Goal: Task Accomplishment & Management: Use online tool/utility

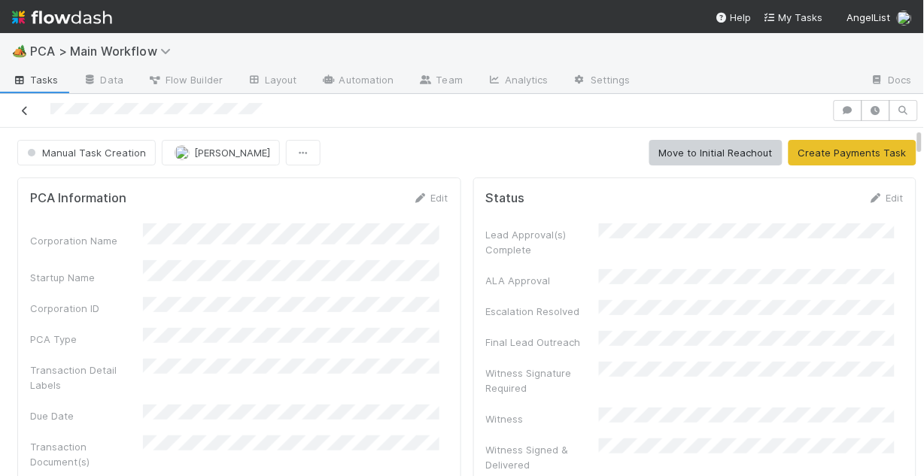
click at [26, 114] on icon at bounding box center [24, 111] width 15 height 10
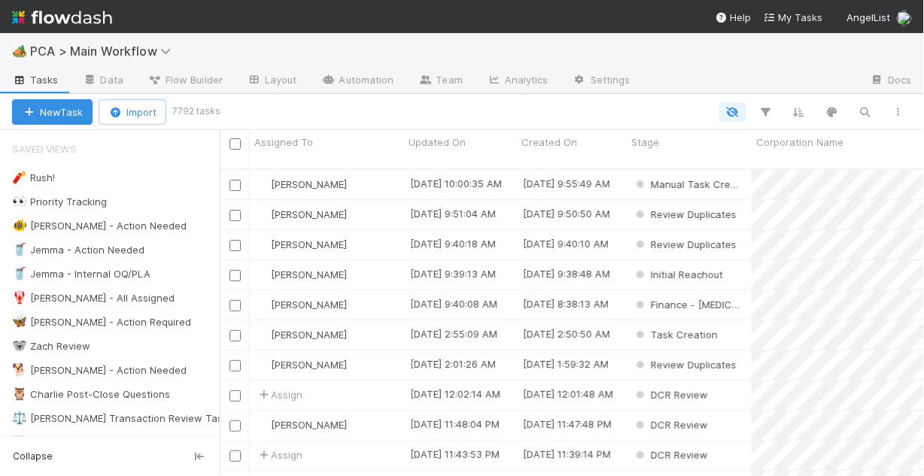
scroll to position [310, 695]
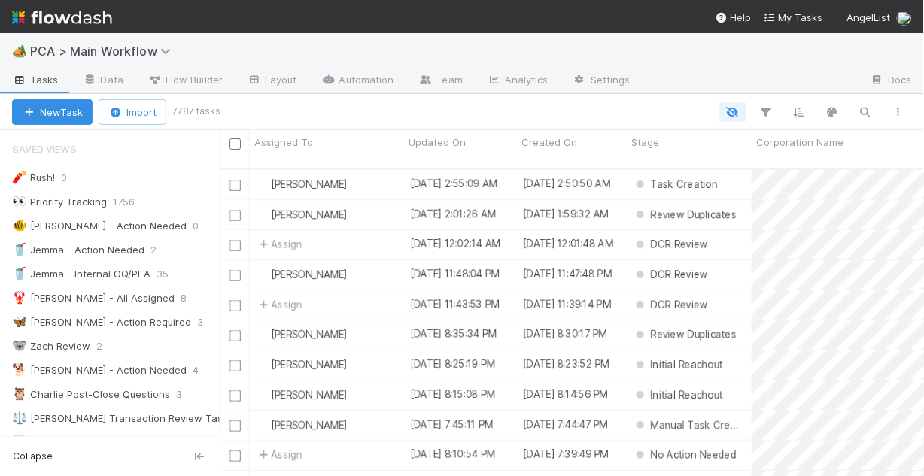
scroll to position [310, 695]
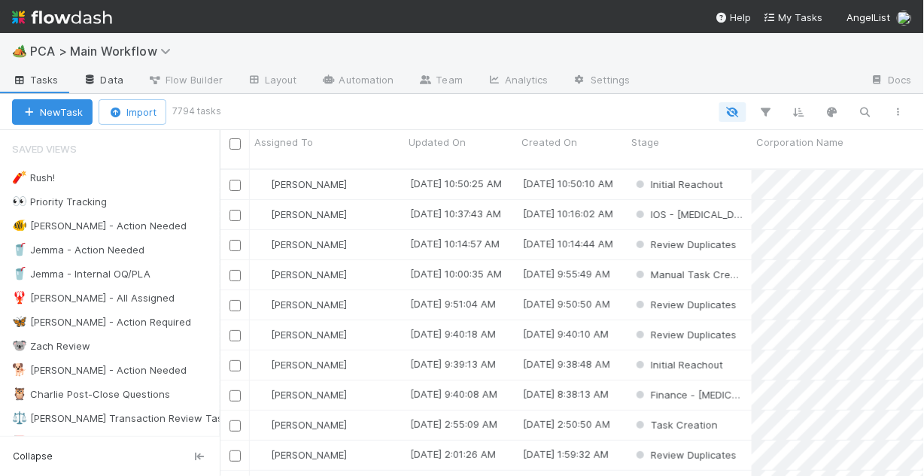
scroll to position [310, 695]
